Goal: Transaction & Acquisition: Purchase product/service

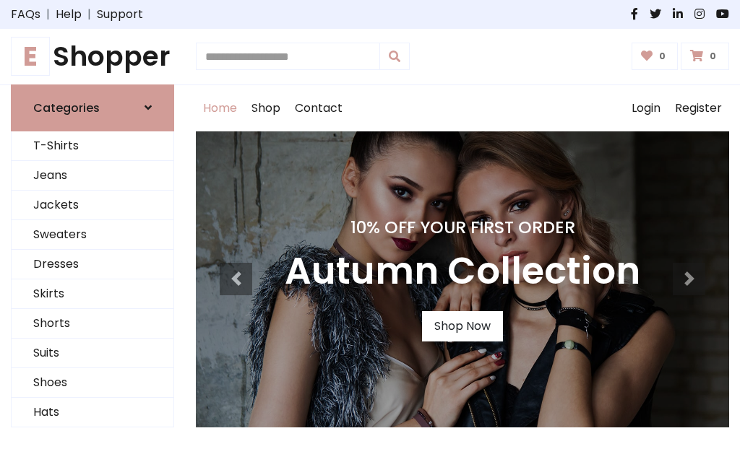
click at [370, 238] on h4 "10% Off Your First Order" at bounding box center [462, 227] width 355 height 20
click at [461, 326] on link "Shop Now" at bounding box center [462, 326] width 81 height 30
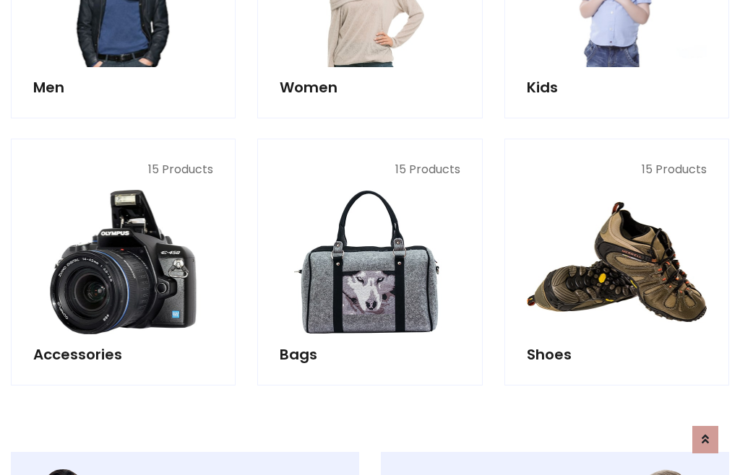
scroll to position [1440, 0]
